Goal: Transaction & Acquisition: Purchase product/service

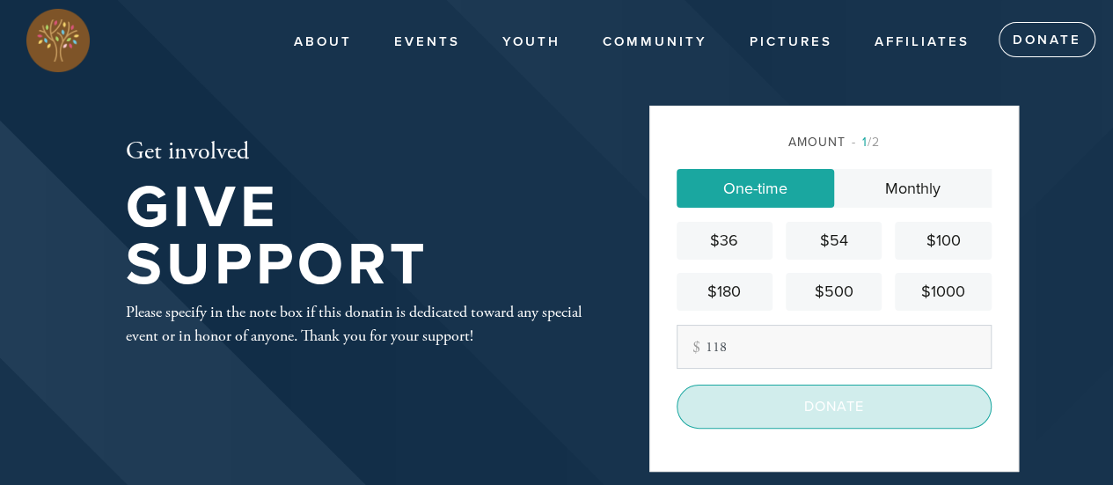
type input "118"
click at [875, 404] on input "Donate" at bounding box center [834, 407] width 315 height 44
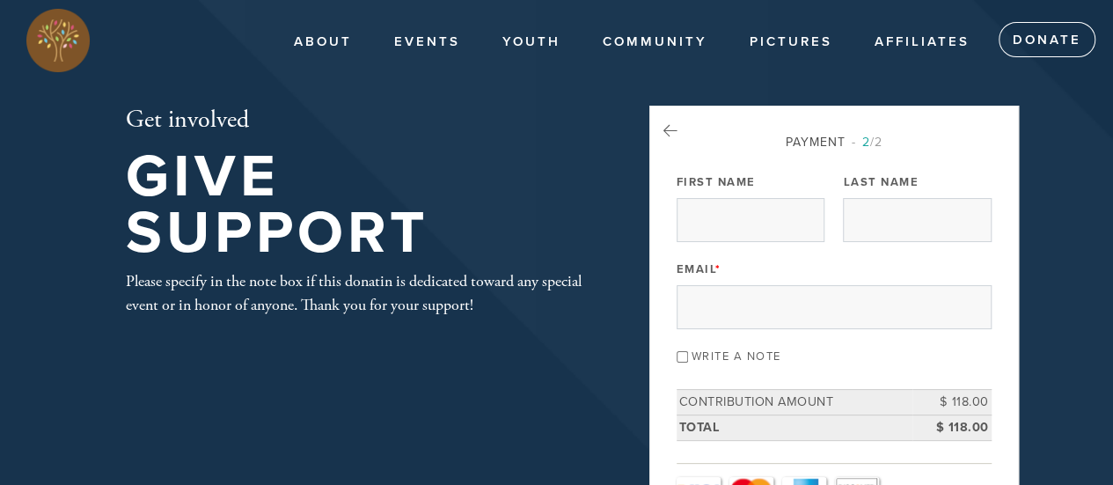
scroll to position [88, 0]
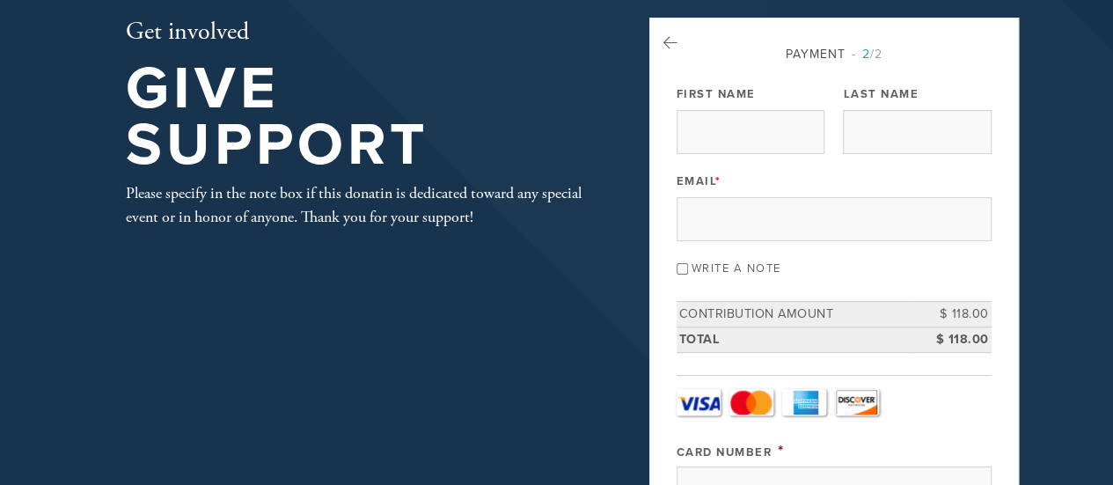
click at [682, 266] on input "Write a note" at bounding box center [682, 268] width 11 height 11
checkbox input "true"
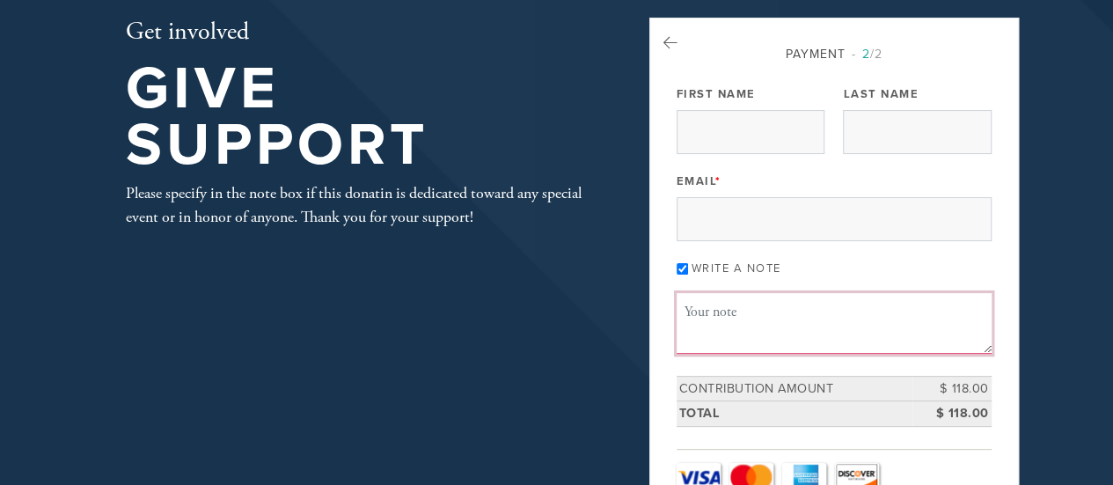
click at [730, 318] on textarea "Message or dedication" at bounding box center [834, 323] width 315 height 60
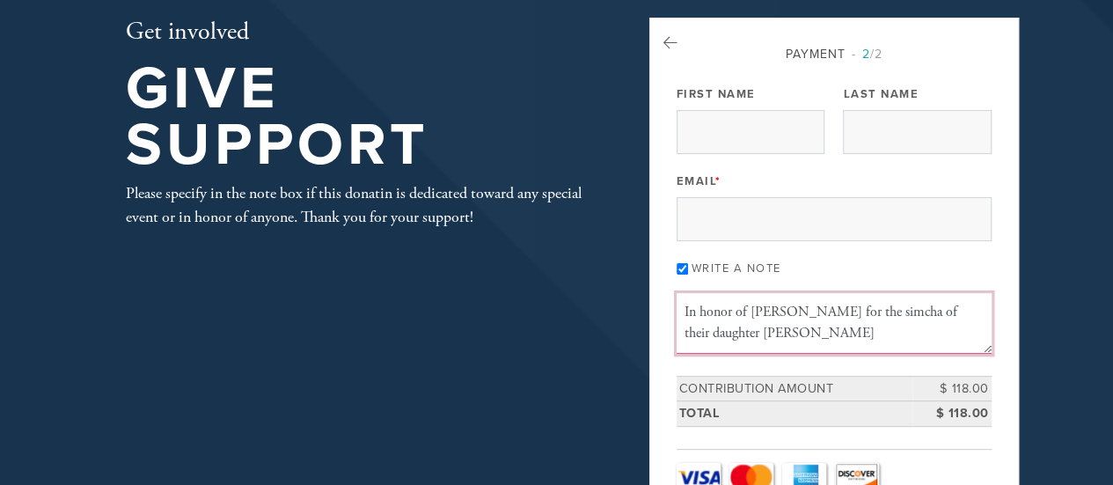
drag, startPoint x: 831, startPoint y: 339, endPoint x: 672, endPoint y: 300, distance: 163.1
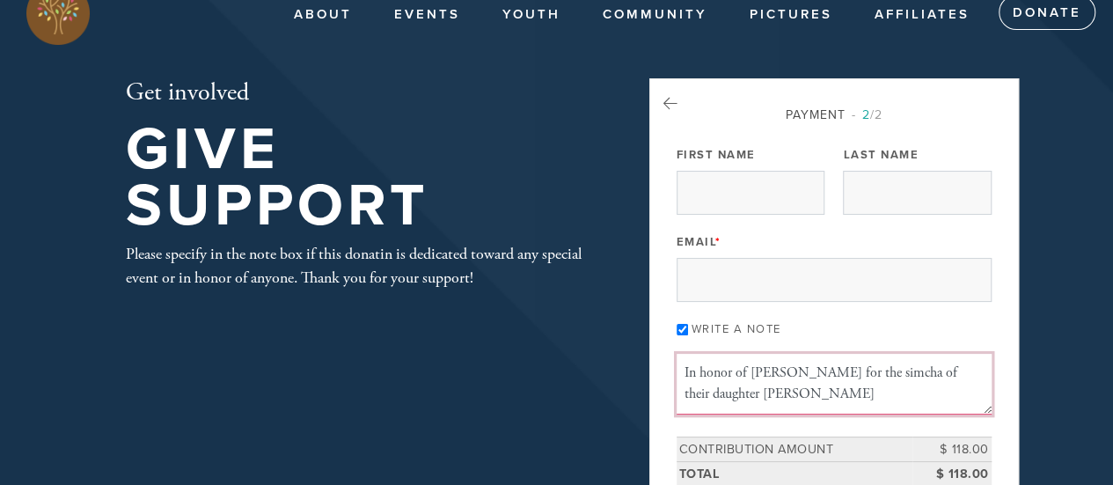
scroll to position [0, 0]
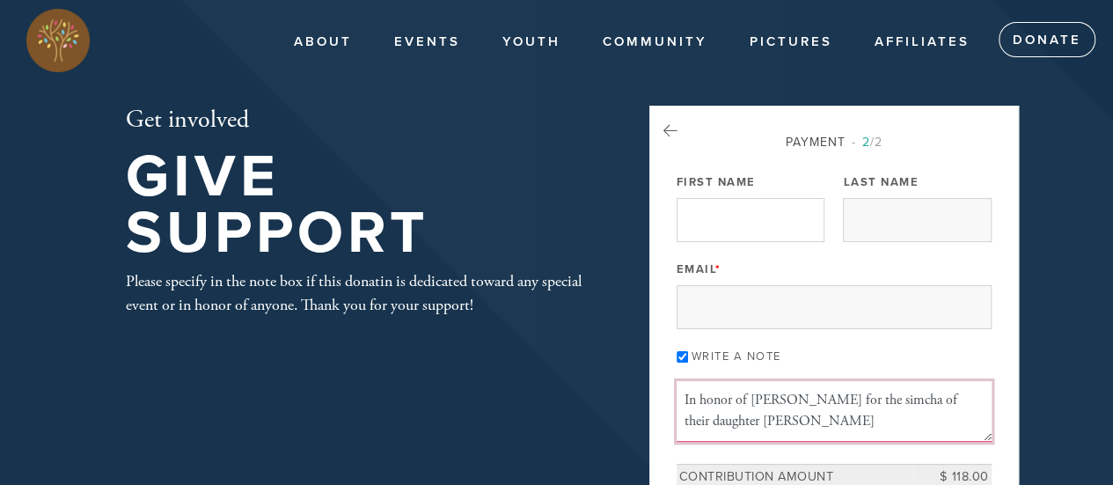
type textarea "In honor of Rabbi Levi Rochel Teldon for the simcha of their daughter Chana"
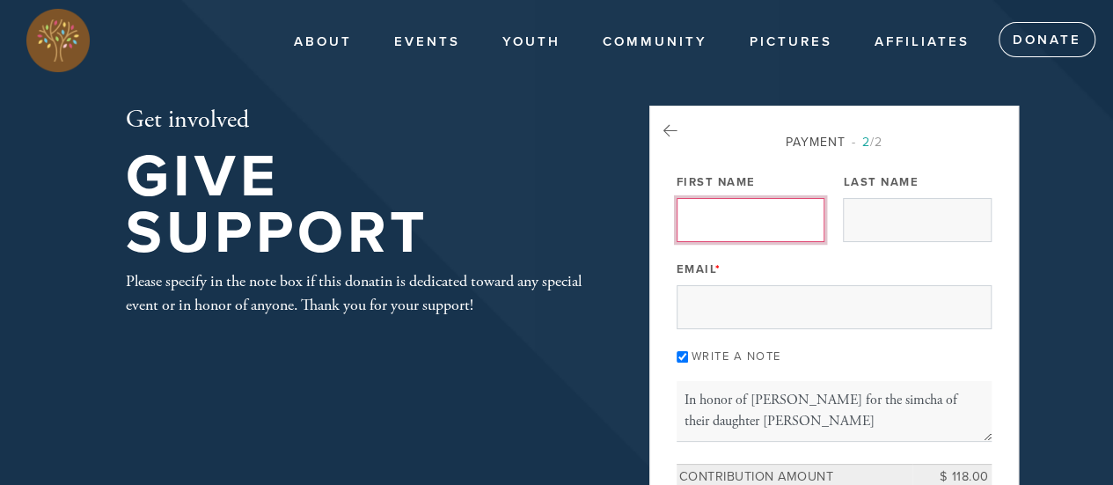
click at [776, 233] on input "First Name" at bounding box center [751, 220] width 148 height 44
type input "Tsvi"
type input "Zandany"
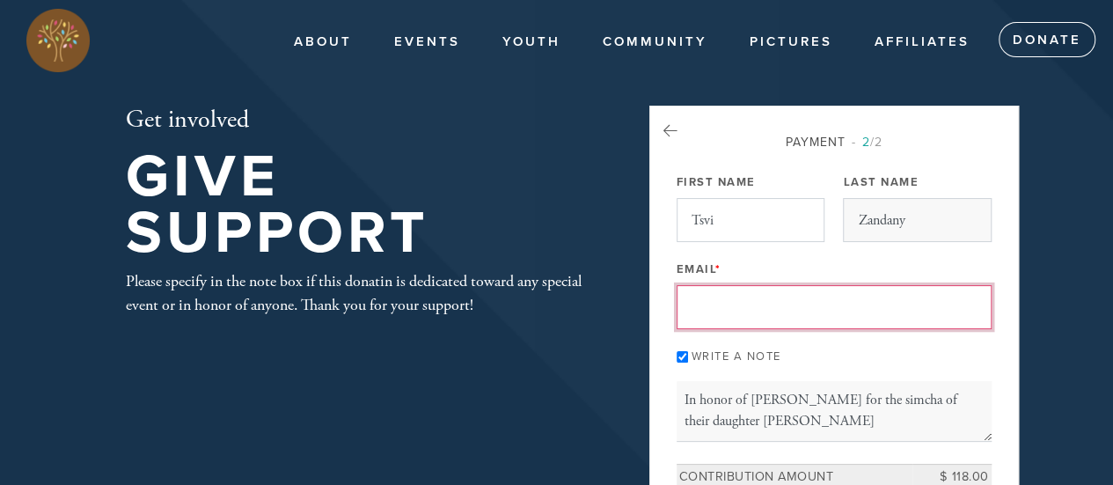
type input "zandanys@gmail.com"
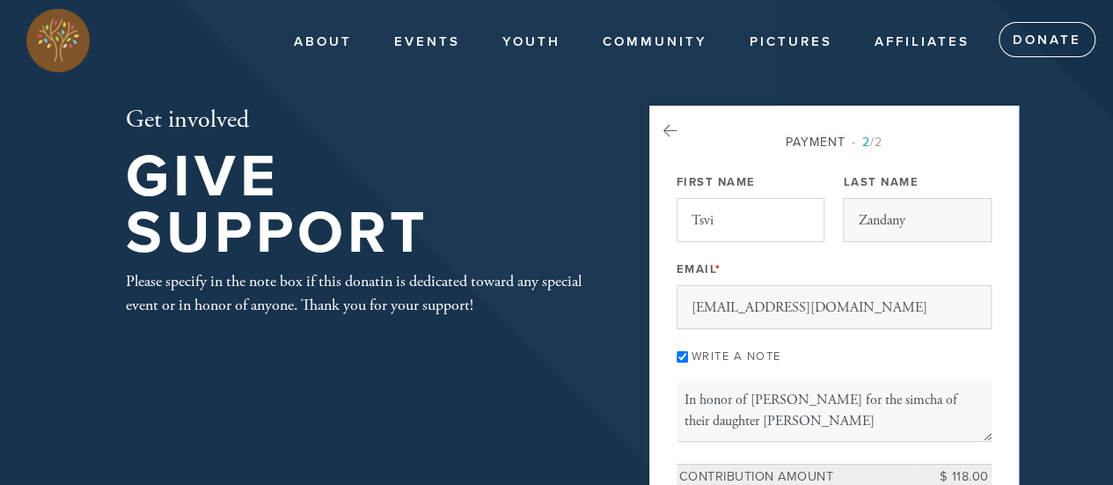
type input "1303 Charlisas Way"
type input "San Antonio"
type input "78216"
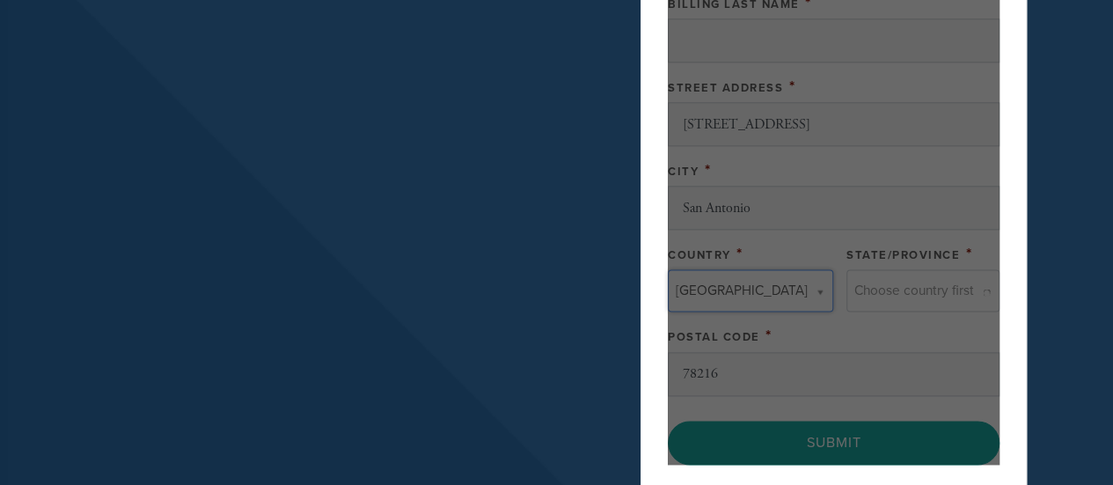
type input "United States"
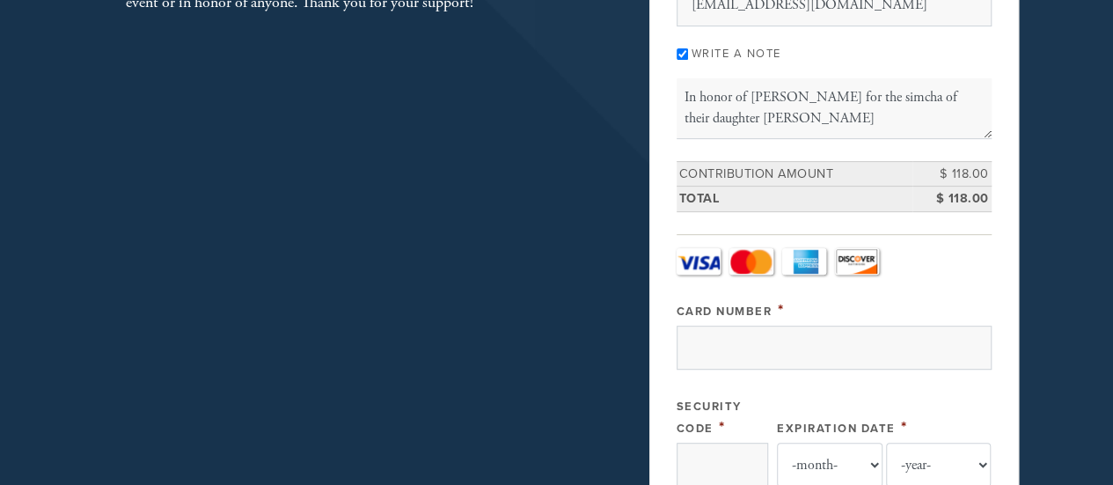
scroll to position [397, 0]
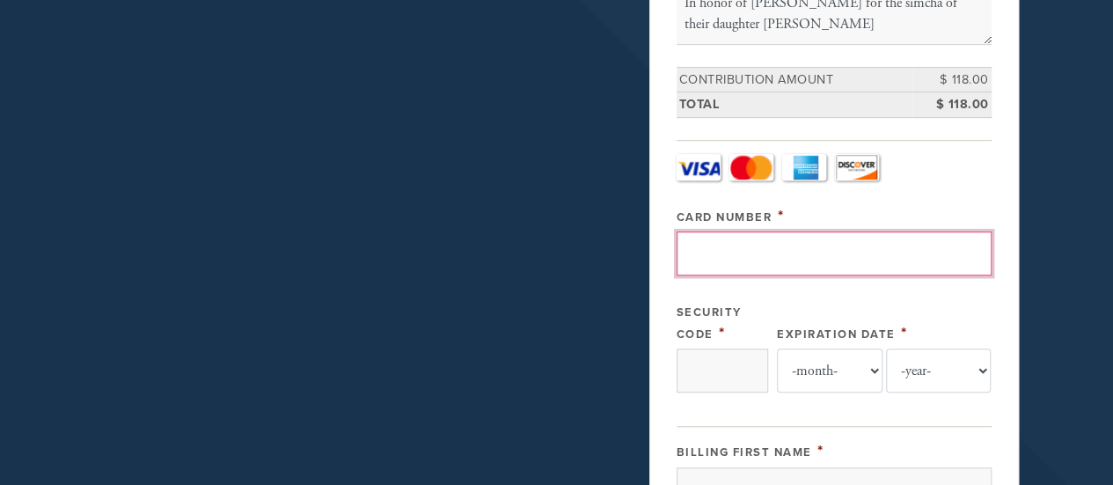
click at [832, 253] on input "Card Number" at bounding box center [834, 253] width 315 height 44
type input "4400663925517800"
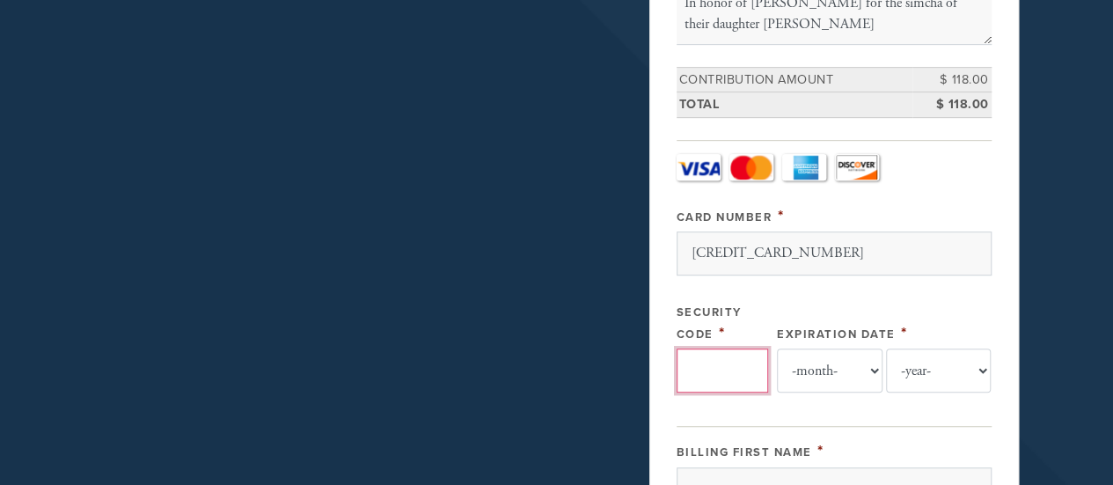
type input "786"
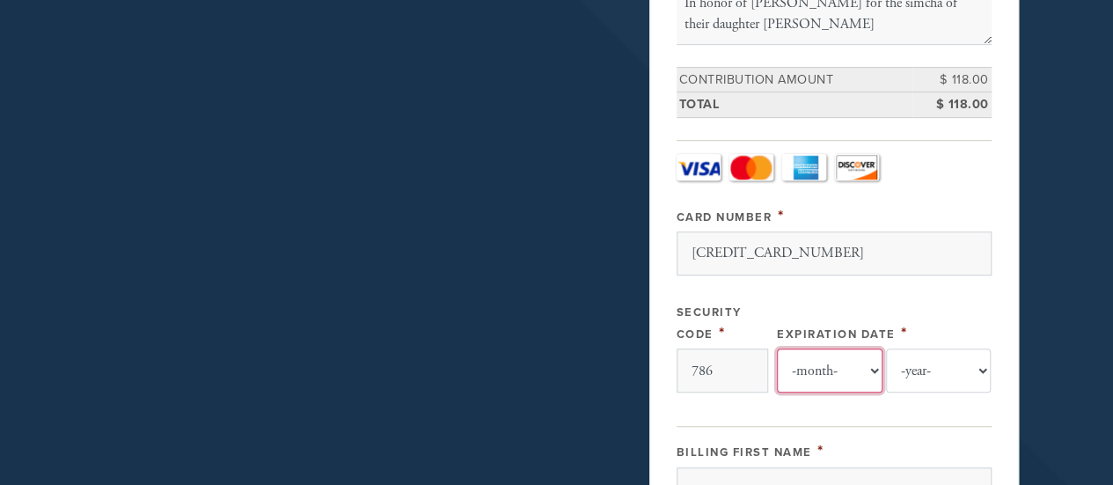
select select "11"
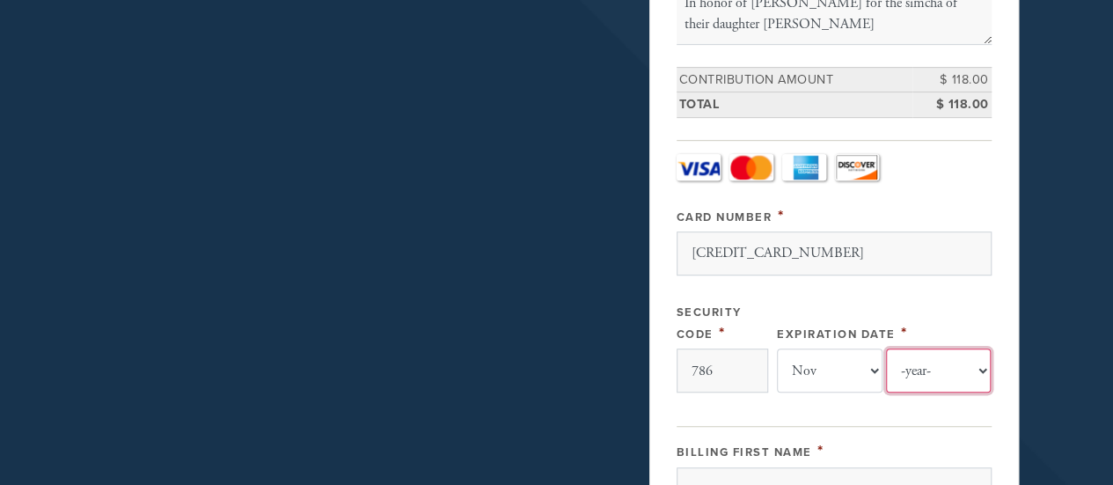
select select "2028"
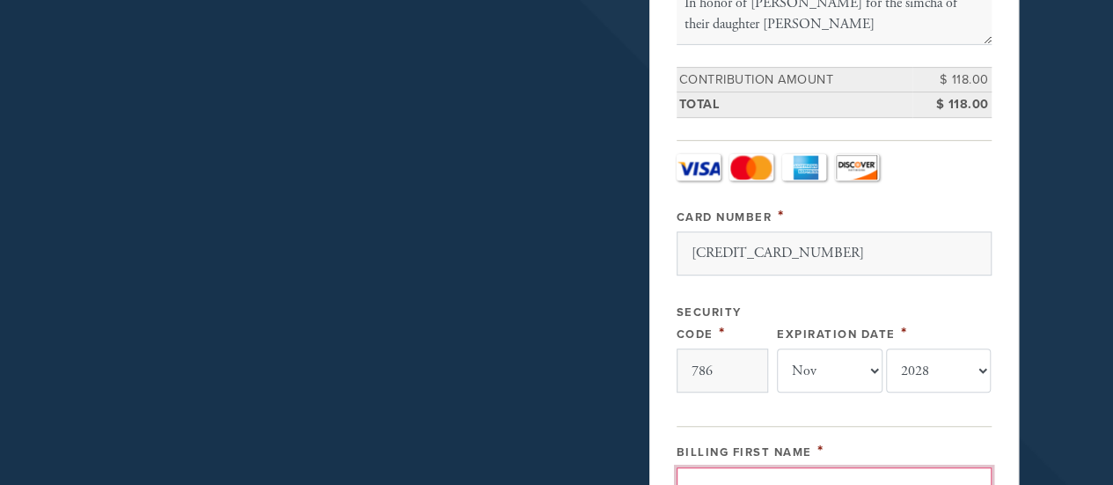
type input "Ismena"
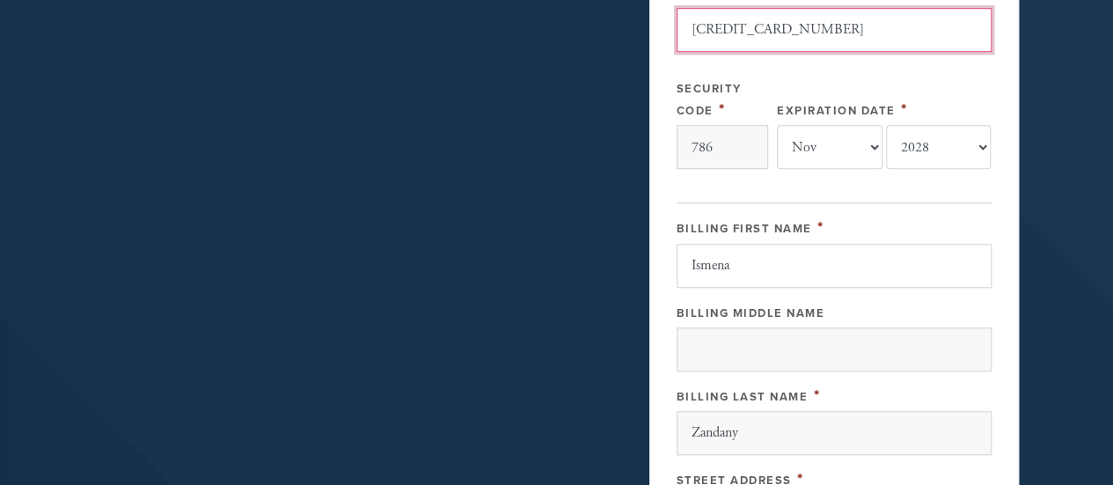
scroll to position [661, 0]
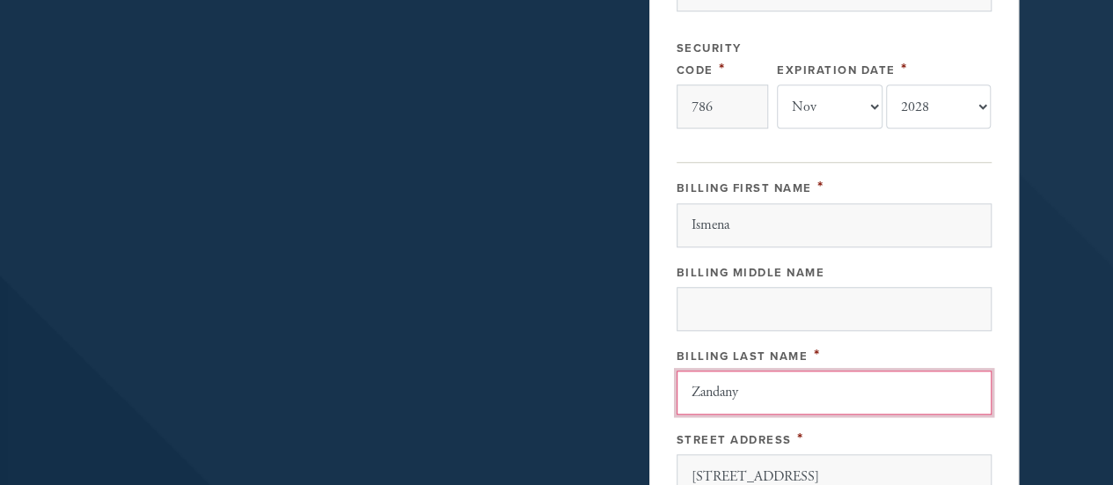
click at [692, 386] on input "Zandany" at bounding box center [834, 393] width 315 height 44
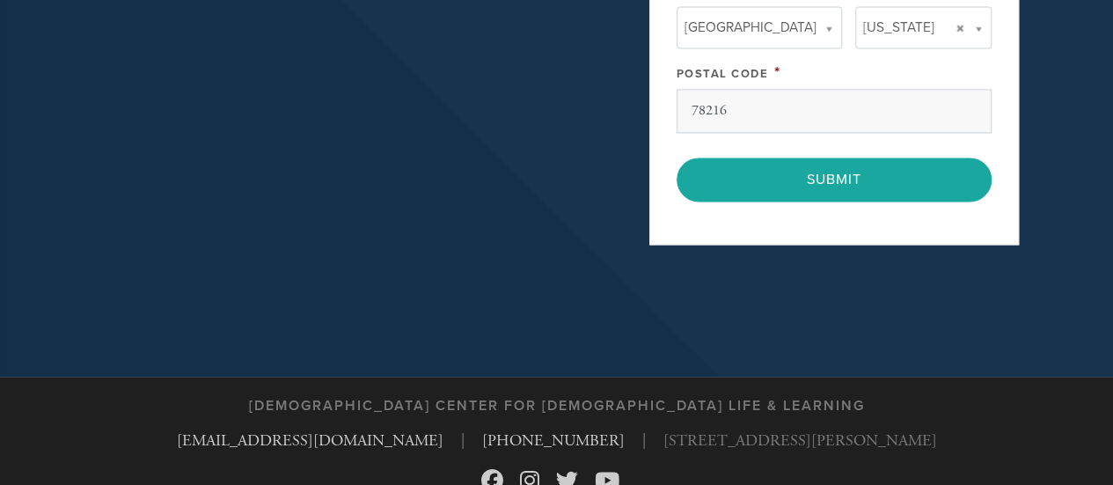
scroll to position [1277, 0]
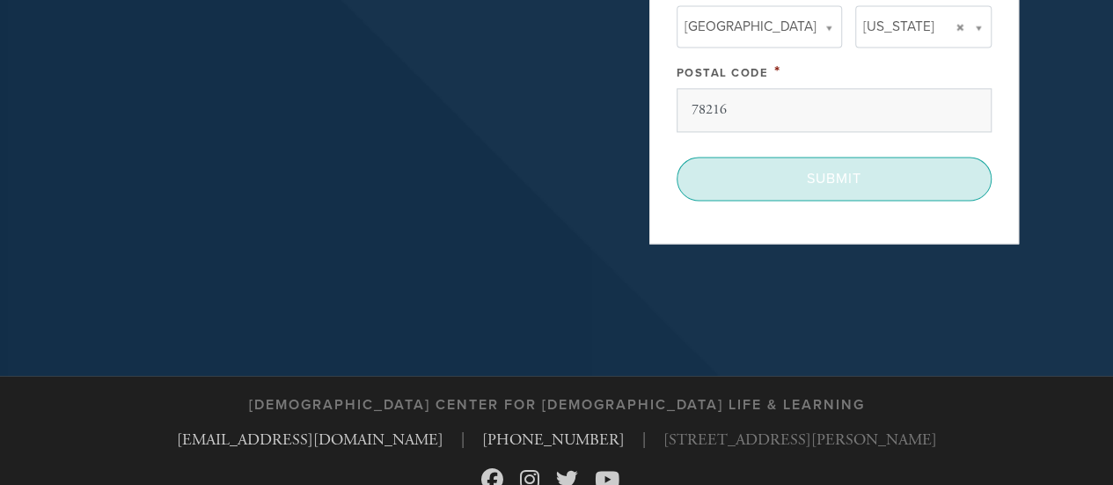
type input "Williams Zandany"
click at [895, 175] on input "Submit" at bounding box center [834, 179] width 315 height 44
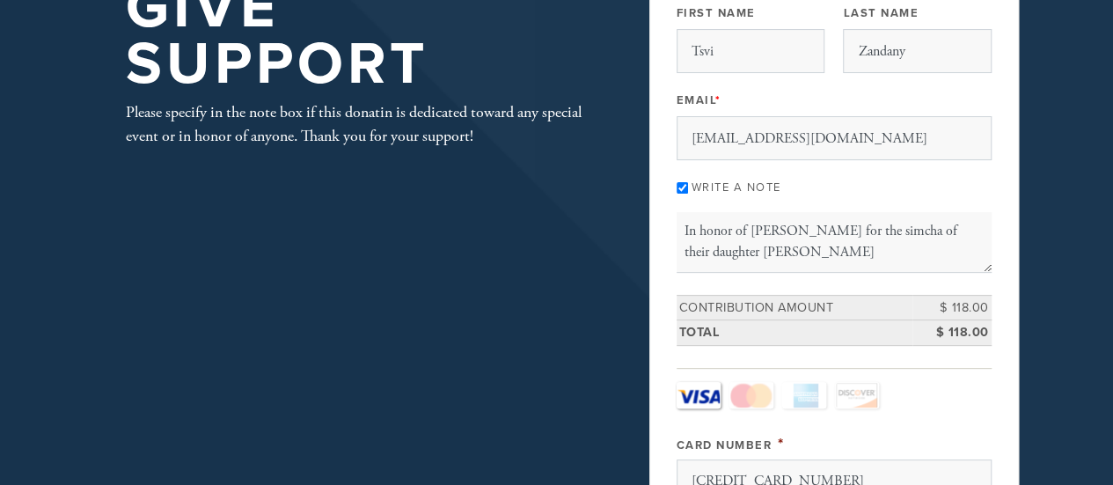
scroll to position [264, 0]
